Goal: Task Accomplishment & Management: Use online tool/utility

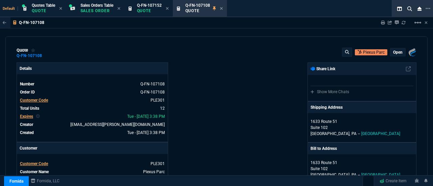
select select "4: SHAD"
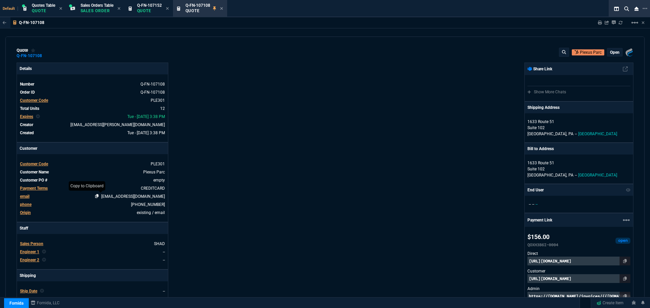
click at [99, 186] on icon at bounding box center [97, 196] width 4 height 4
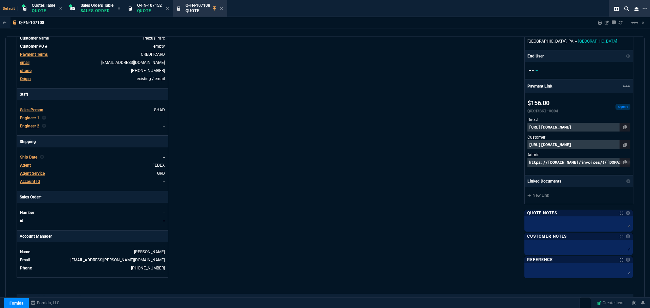
scroll to position [134, 0]
click at [223, 6] on icon at bounding box center [221, 8] width 3 height 4
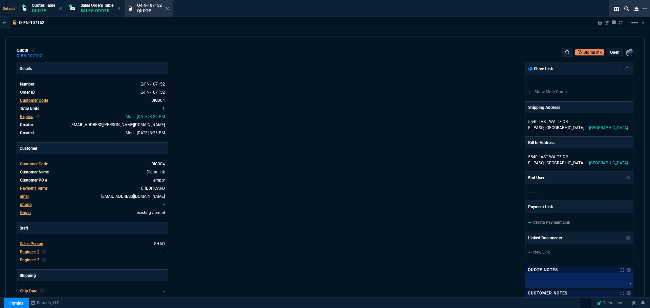
type input "30"
type input "120"
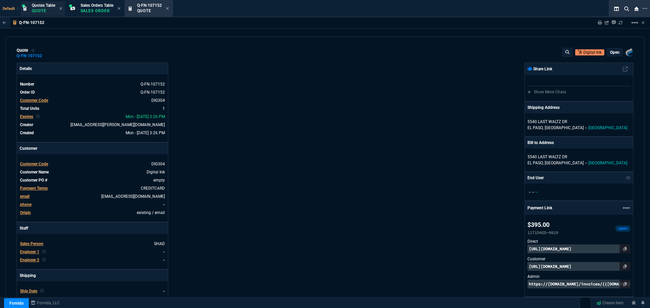
type input "499"
click at [45, 13] on p "Quote" at bounding box center [43, 10] width 23 height 5
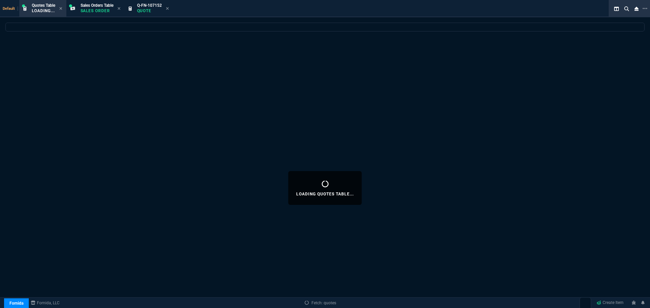
select select
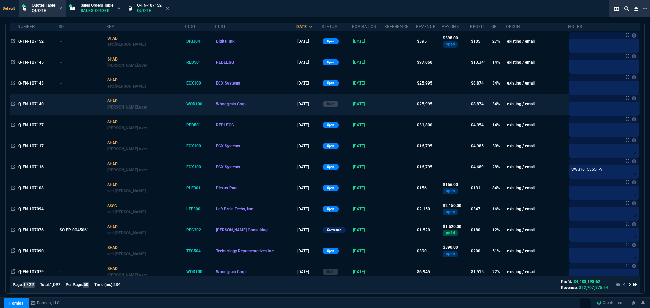
scroll to position [68, 0]
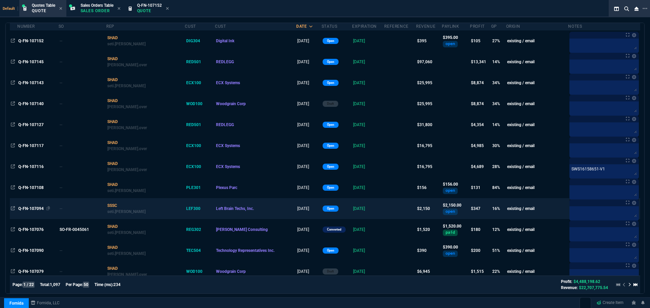
click at [31, 186] on span "Q-FN-107094" at bounding box center [30, 208] width 25 height 5
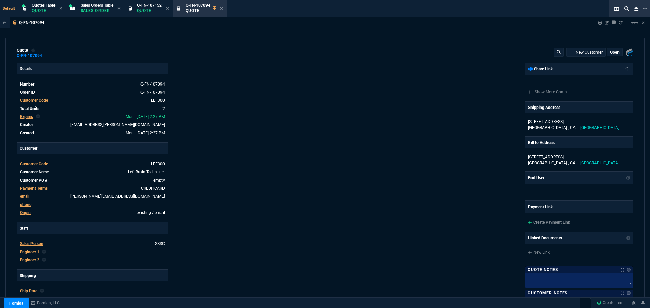
type input "20"
type input "375"
type input "23"
type input "66"
type input "5"
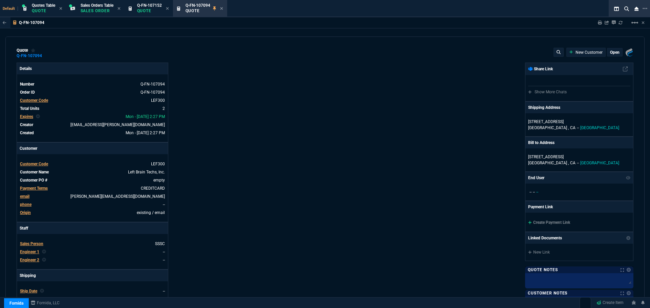
type input "16"
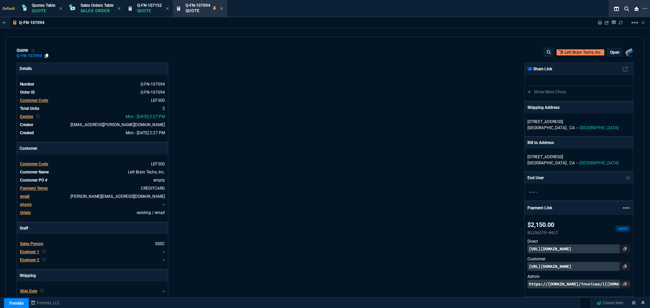
click at [46, 56] on icon at bounding box center [47, 56] width 4 height 4
drag, startPoint x: 43, startPoint y: 9, endPoint x: 65, endPoint y: 9, distance: 21.7
click at [43, 9] on p "Quote" at bounding box center [43, 10] width 23 height 5
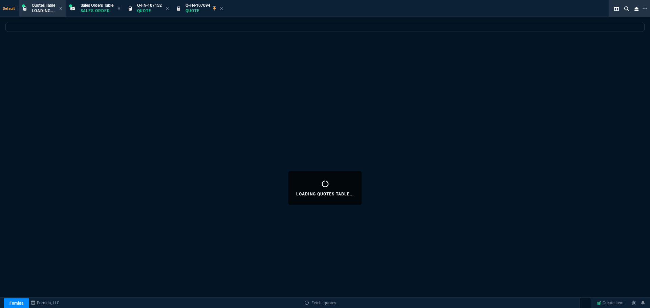
select select
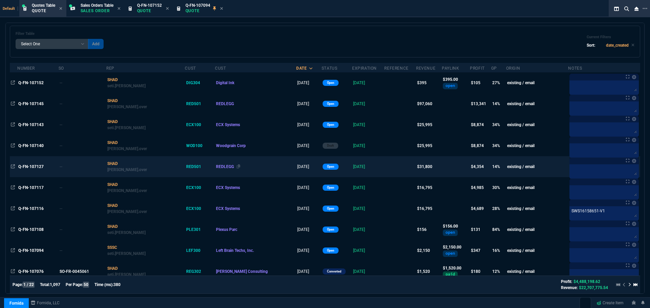
scroll to position [102, 0]
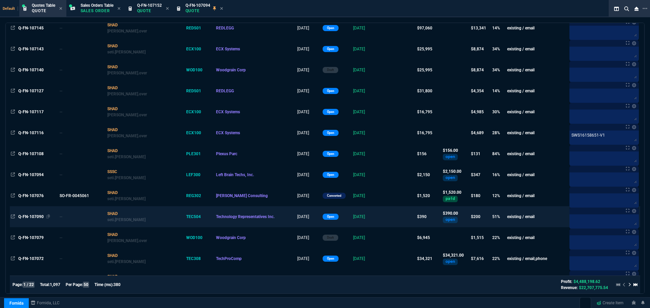
click at [32, 186] on span "Q-FN-107090" at bounding box center [30, 217] width 25 height 5
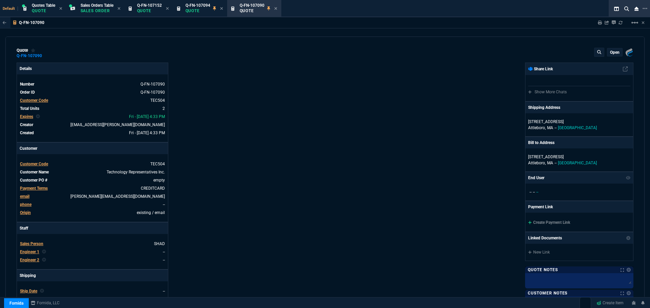
type input "54"
type input "105"
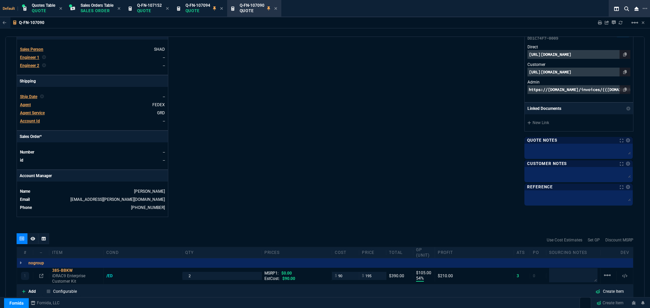
scroll to position [269, 0]
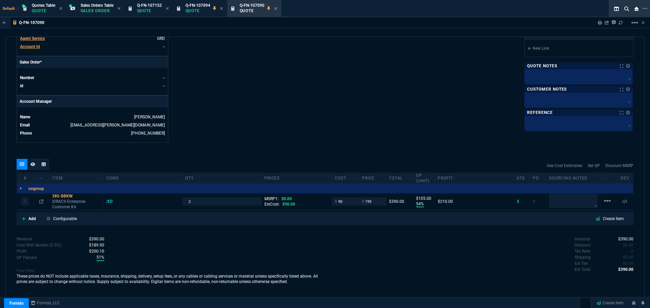
click at [277, 10] on icon at bounding box center [275, 8] width 3 height 4
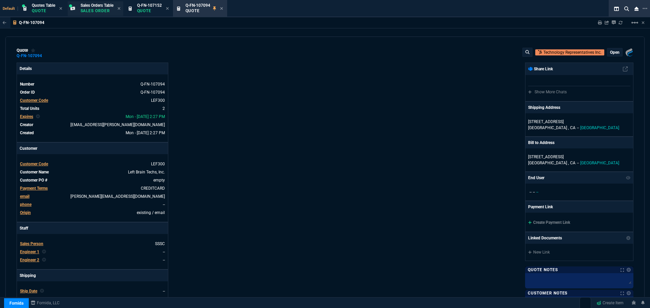
type input "20"
type input "375"
type input "23"
type input "66"
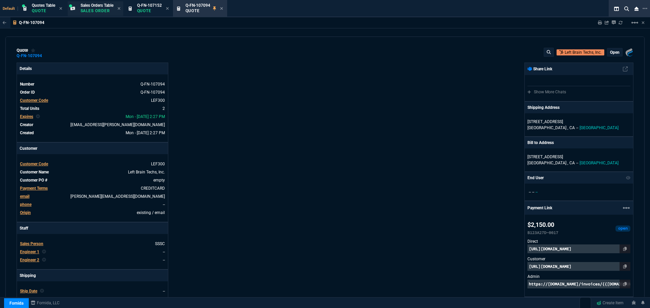
type input "5"
type input "16"
click at [43, 10] on p "Quote" at bounding box center [43, 10] width 23 height 5
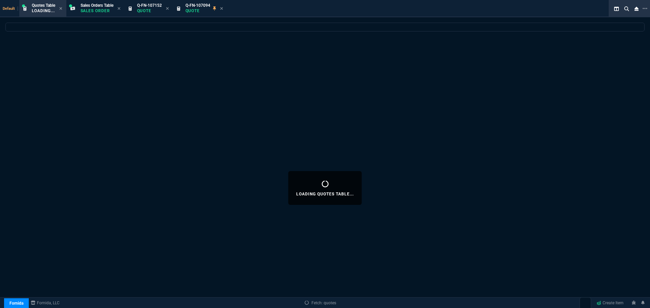
select select
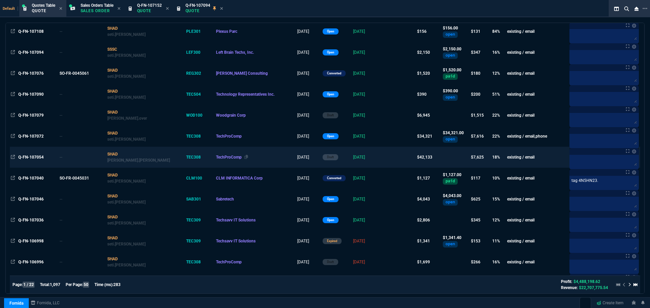
scroll to position [237, 0]
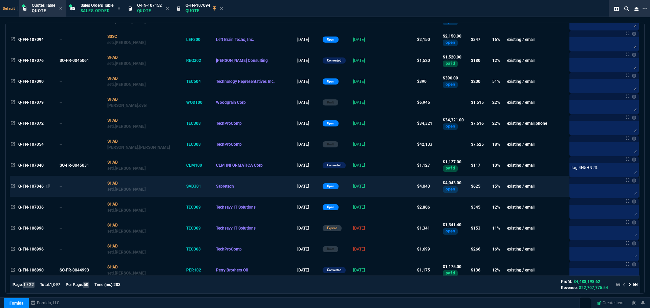
click at [28, 186] on span "Q-FN-107046" at bounding box center [30, 186] width 25 height 5
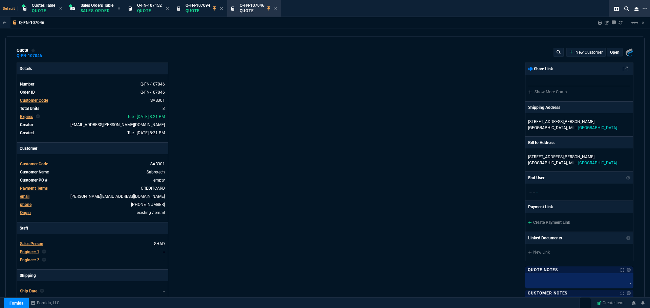
type input "20"
type input "329"
type input "20"
type input "465"
type input "13"
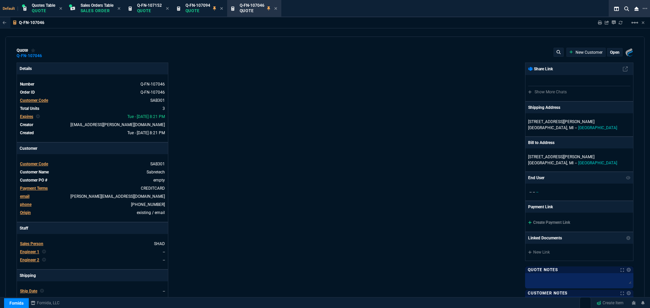
type input "10"
type input "27"
type input "22"
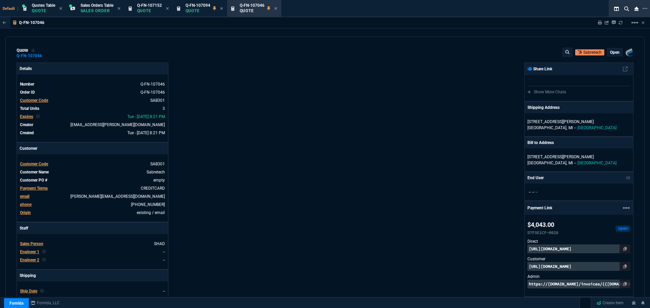
type input "100"
type input "25"
click at [45, 55] on icon at bounding box center [47, 56] width 4 height 4
click at [277, 7] on icon at bounding box center [275, 8] width 3 height 4
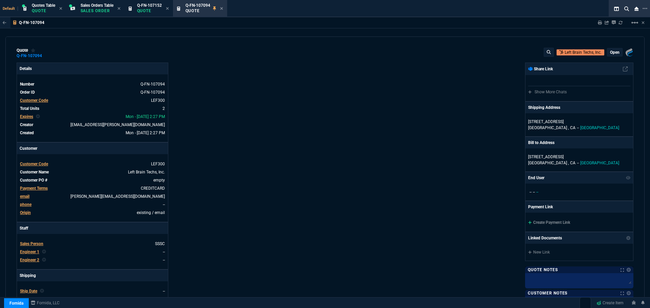
type input "20"
type input "375"
type input "23"
type input "66"
type input "5"
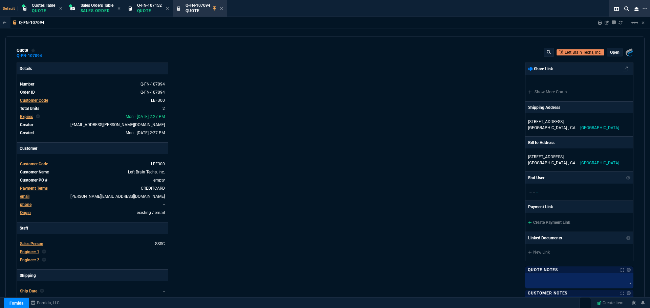
type input "16"
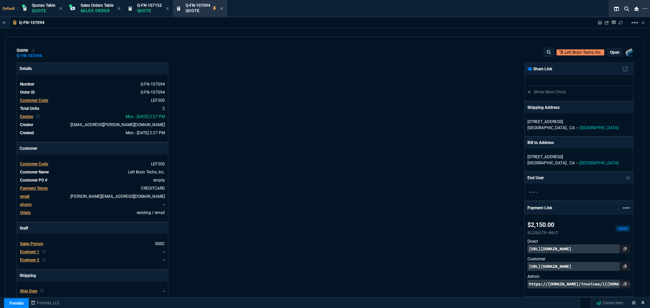
click at [223, 8] on icon at bounding box center [221, 8] width 3 height 4
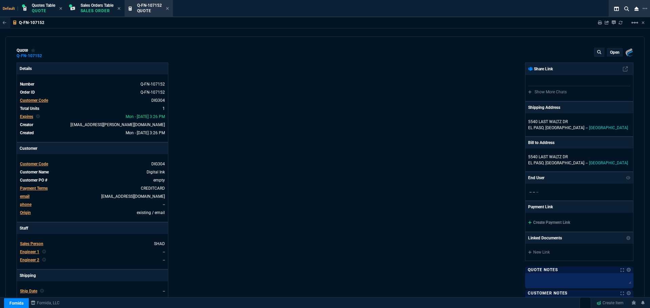
type input "499"
type input "30"
type input "120"
type input "21"
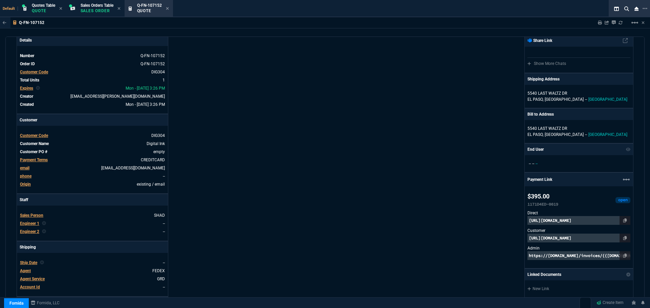
scroll to position [0, 0]
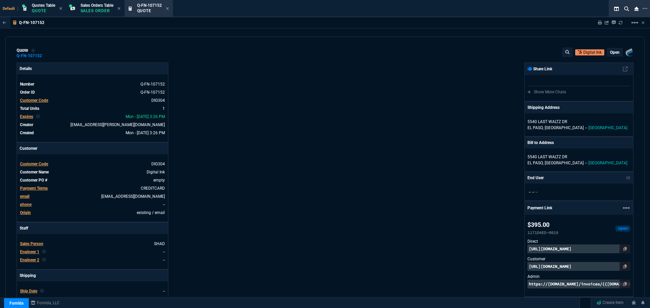
click at [433, 51] on p "open" at bounding box center [614, 52] width 9 height 5
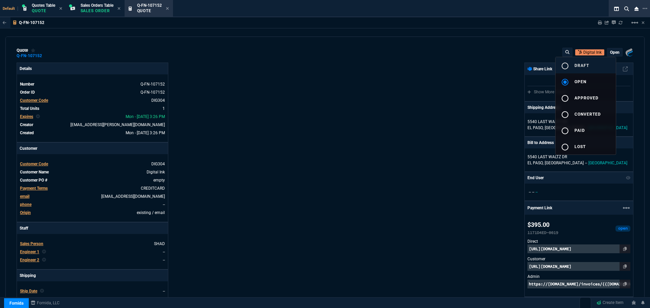
click at [433, 65] on mat-icon "radio_button_unchecked" at bounding box center [565, 66] width 8 height 8
type input "30"
type input "120"
type input "21"
click at [415, 95] on div at bounding box center [325, 154] width 650 height 308
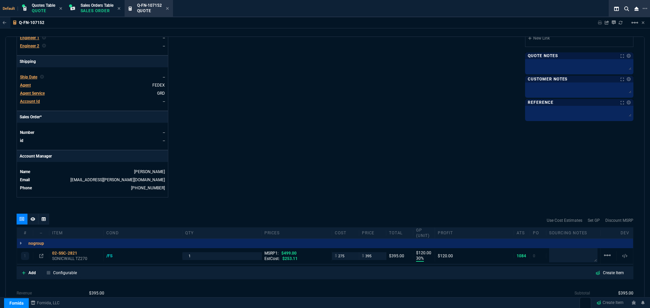
scroll to position [275, 0]
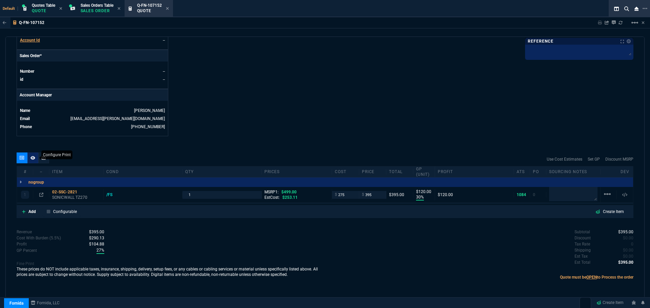
click at [32, 159] on icon at bounding box center [32, 158] width 5 height 4
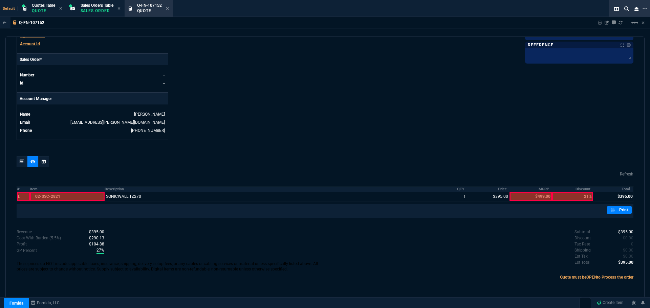
scroll to position [272, 0]
drag, startPoint x: 21, startPoint y: 161, endPoint x: 24, endPoint y: 161, distance: 3.4
click at [21, 161] on icon at bounding box center [22, 162] width 5 height 4
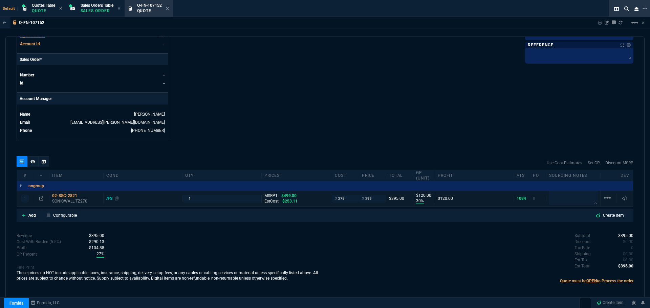
scroll to position [275, 0]
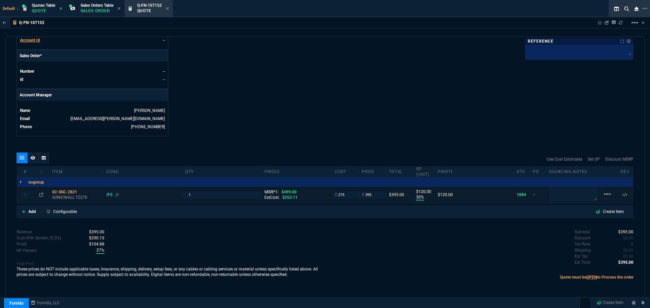
type input "30"
type input "120"
type input "21"
click at [195, 186] on input "1" at bounding box center [221, 195] width 73 height 8
type input "2"
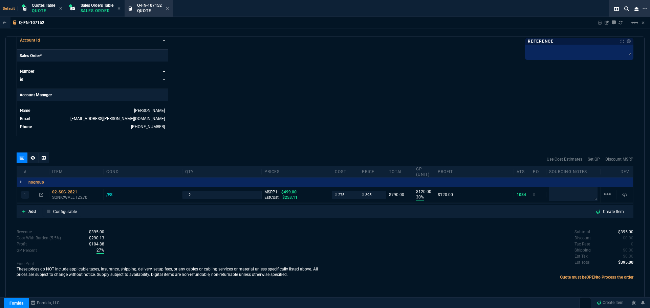
click at [30, 158] on div at bounding box center [32, 158] width 11 height 11
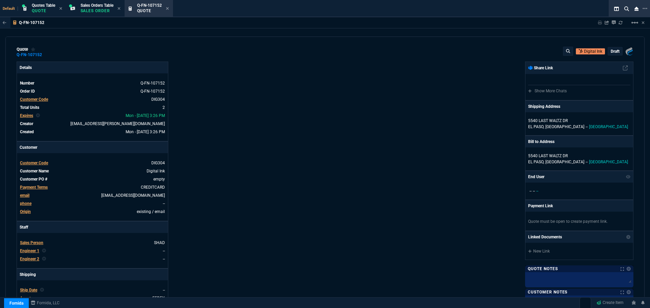
scroll to position [0, 0]
click at [433, 49] on div "draft" at bounding box center [615, 52] width 14 height 8
click at [433, 53] on p "draft" at bounding box center [614, 52] width 9 height 5
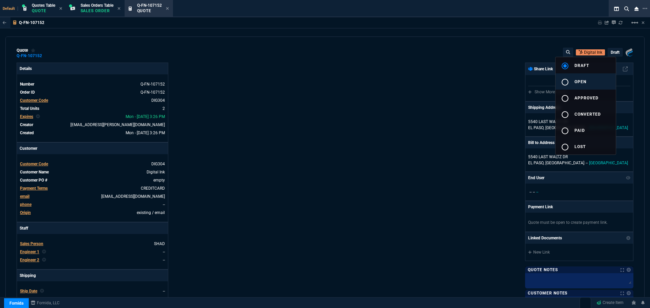
click at [433, 82] on mat-icon "radio_button_unchecked" at bounding box center [565, 82] width 8 height 8
click at [381, 135] on div at bounding box center [325, 154] width 650 height 308
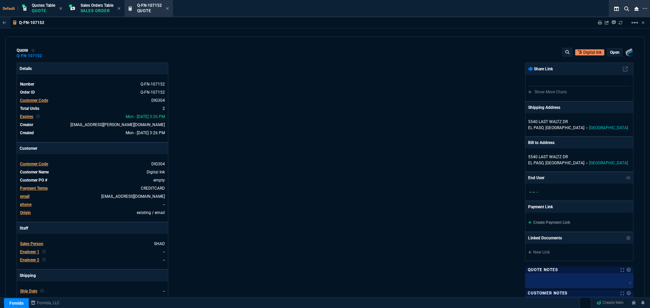
type input "30"
type input "120"
type input "21"
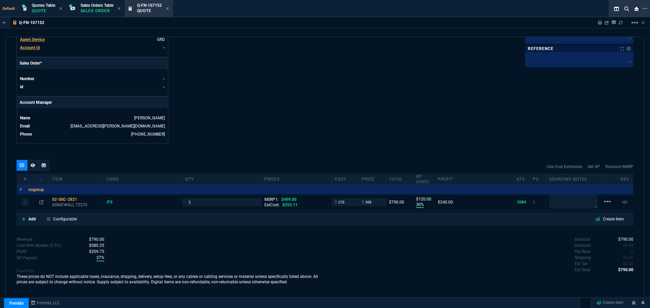
scroll to position [268, 0]
click at [34, 164] on icon at bounding box center [32, 165] width 5 height 4
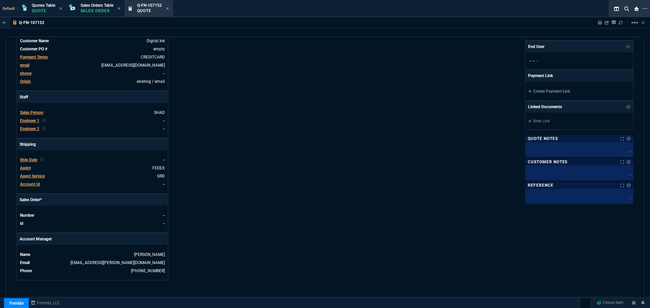
scroll to position [126, 0]
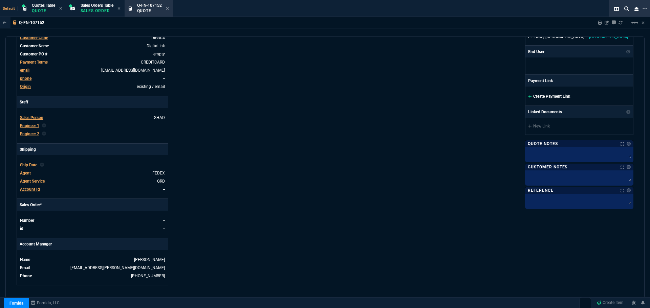
click at [433, 96] on link "Create Payment Link" at bounding box center [549, 96] width 42 height 5
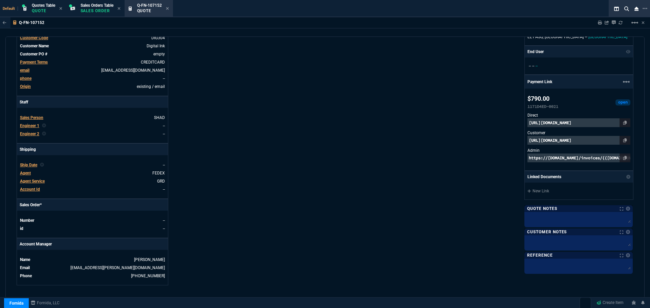
click at [433, 142] on p "https://pay.fornida.com/public/quotes/Q-FN-107152/checkout" at bounding box center [578, 140] width 103 height 9
click at [433, 122] on p "https://invoice.stripe.com/i/acct_1NlHLHDXpnq5UzUZ/live_YWNjdF8xTmxITEhEWHBucTV…" at bounding box center [578, 122] width 103 height 9
click at [433, 139] on p "https://pay.fornida.com/public/quotes/Q-FN-107152/checkout" at bounding box center [578, 140] width 103 height 9
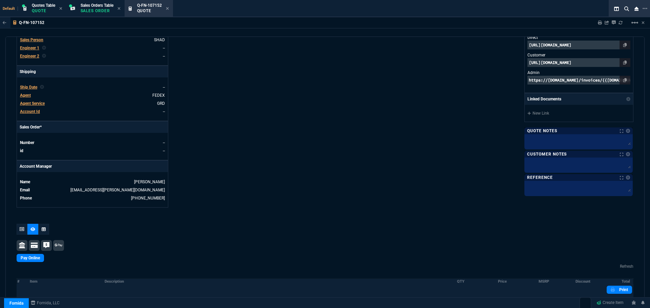
scroll to position [286, 0]
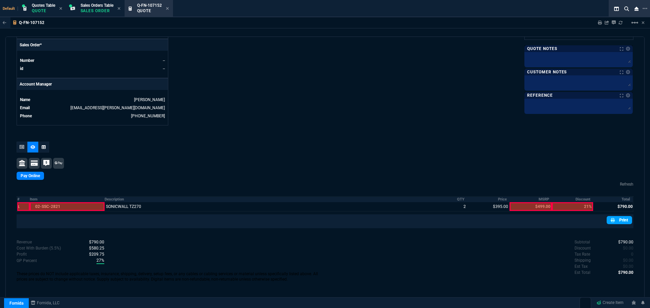
click at [433, 186] on link "Print" at bounding box center [618, 220] width 25 height 8
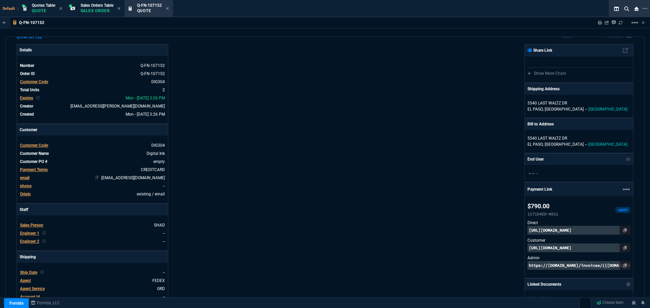
scroll to position [0, 0]
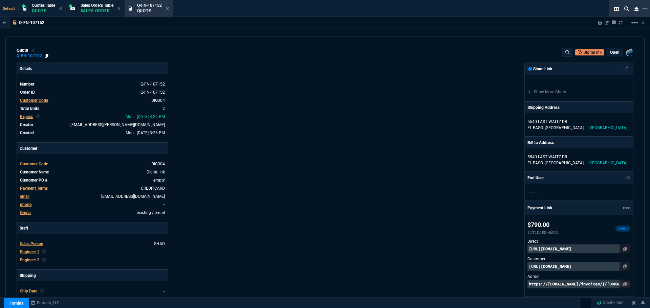
click at [46, 55] on icon at bounding box center [47, 56] width 4 height 4
click at [433, 186] on icon at bounding box center [625, 267] width 4 height 4
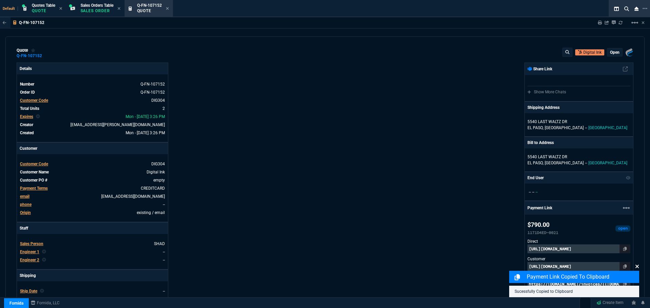
click at [433, 186] on icon at bounding box center [637, 266] width 4 height 5
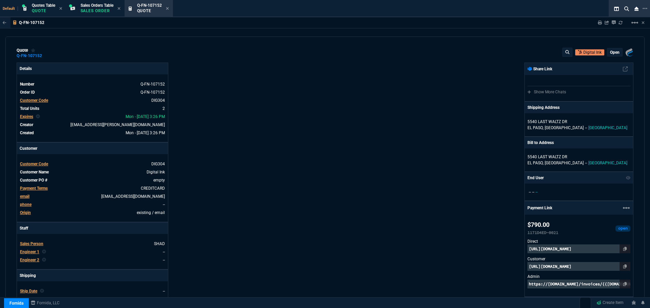
click at [433, 186] on p "https://pay.fornida.com/public/quotes/Q-FN-107152/checkout" at bounding box center [578, 266] width 103 height 9
click at [169, 9] on icon at bounding box center [167, 8] width 3 height 3
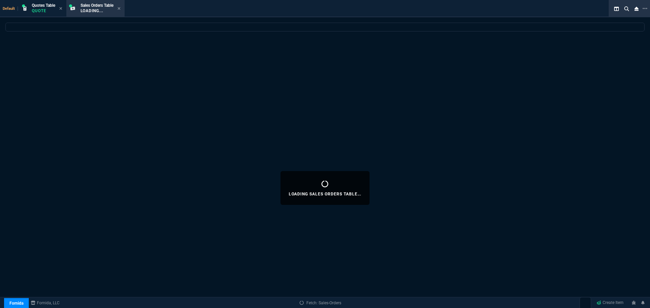
select select
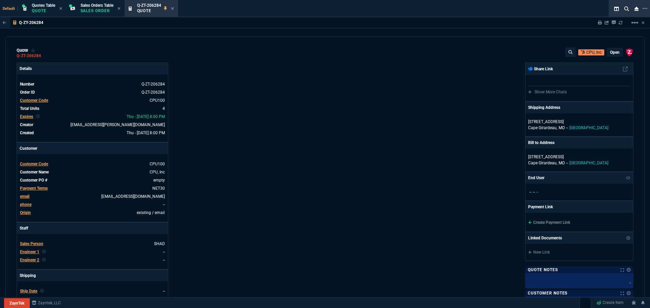
select select "4: SHAD"
click at [148, 11] on p "Quote" at bounding box center [149, 10] width 24 height 5
click at [174, 6] on icon at bounding box center [172, 8] width 3 height 4
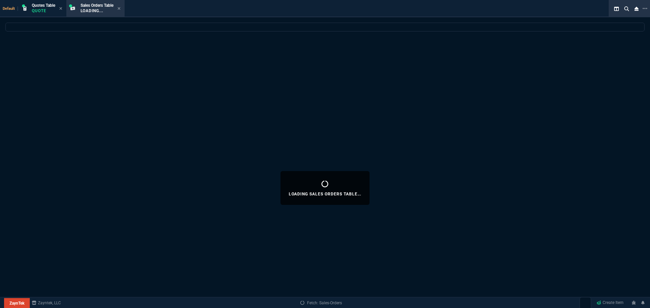
select select
